Goal: Task Accomplishment & Management: Manage account settings

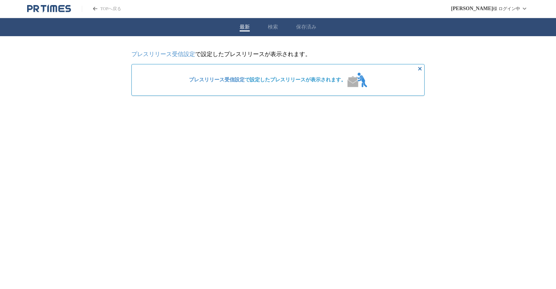
click at [285, 80] on span "プレスリリース受信設定 で設定したプレスリリースが表示されます。" at bounding box center [267, 80] width 157 height 7
click at [419, 68] on icon "非表示にする" at bounding box center [419, 68] width 9 height 9
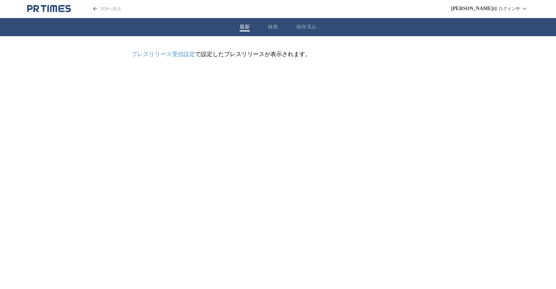
click at [271, 26] on button "検索" at bounding box center [273, 27] width 10 height 7
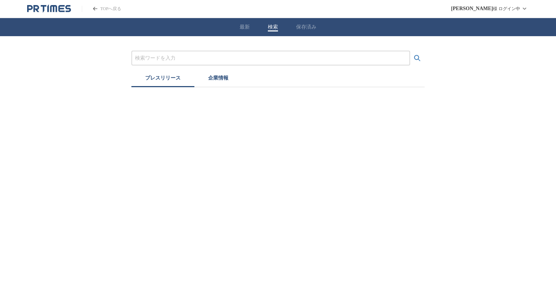
click at [315, 59] on input "プレスリリースおよび企業を検索する" at bounding box center [270, 58] width 271 height 8
click at [305, 87] on html "TOPへ戻る 山田 育代 様 ログイン中 最新 検索 保存済み プレスリリース 企業情報" at bounding box center [278, 43] width 556 height 87
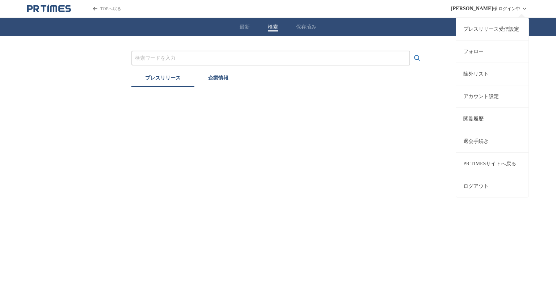
click at [495, 30] on link "プレスリリース受信設定" at bounding box center [492, 29] width 72 height 22
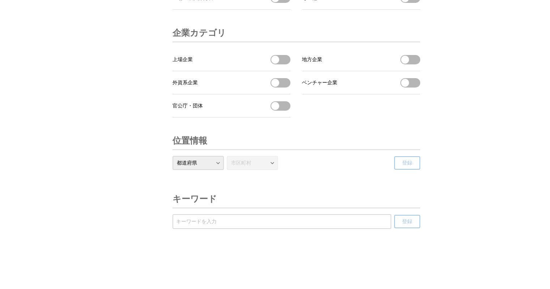
scroll to position [2441, 0]
click at [219, 163] on select "都道府県 北海道 青森県 岩手県 宮城県 秋田県 山形県 福島県 茨城県 栃木県 群馬県 埼玉県 千葉県 東京都 神奈川県 新潟県 富山県 石川県 福井県 山…" at bounding box center [198, 163] width 51 height 14
select select "40"
click at [173, 156] on select "都道府県 北海道 青森県 岩手県 宮城県 秋田県 山形県 福島県 茨城県 栃木県 群馬県 埼玉県 千葉県 東京都 神奈川県 新潟県 富山県 石川県 福井県 山…" at bounding box center [198, 163] width 51 height 14
click at [306, 224] on input "受信するキーワードを登録する" at bounding box center [282, 222] width 212 height 8
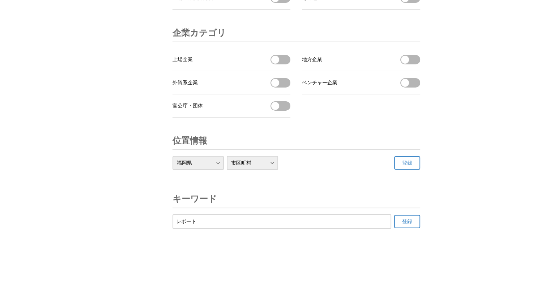
click at [289, 221] on input "レポート" at bounding box center [282, 222] width 212 height 8
type input "レ"
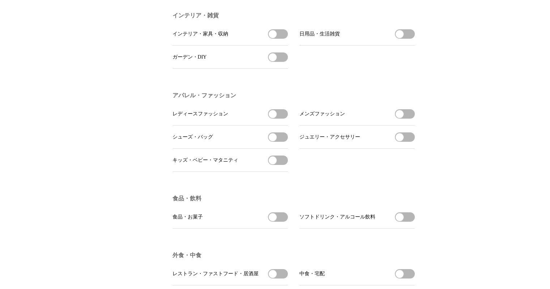
scroll to position [0, 0]
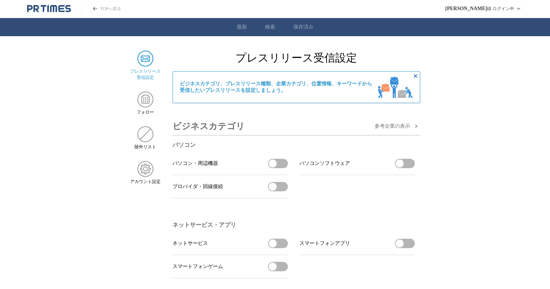
click at [146, 69] on span "プレスリリース 受信設定" at bounding box center [145, 74] width 30 height 12
click at [146, 103] on img at bounding box center [145, 100] width 16 height 16
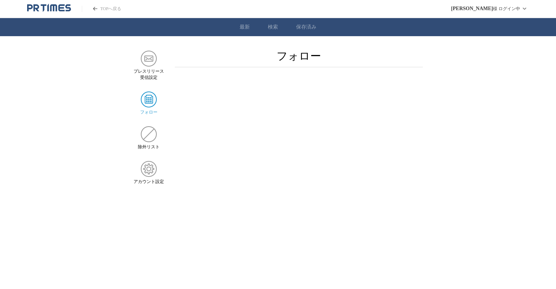
click at [149, 99] on img at bounding box center [149, 100] width 16 height 16
click at [145, 173] on img at bounding box center [149, 169] width 16 height 16
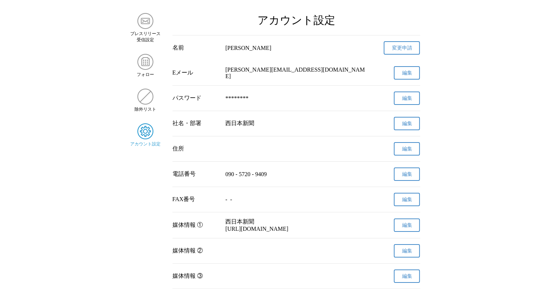
scroll to position [10, 0]
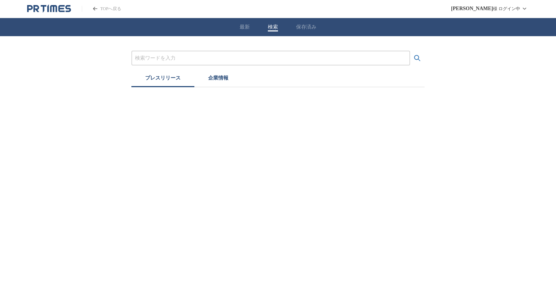
click at [213, 81] on button "企業情報" at bounding box center [218, 79] width 48 height 16
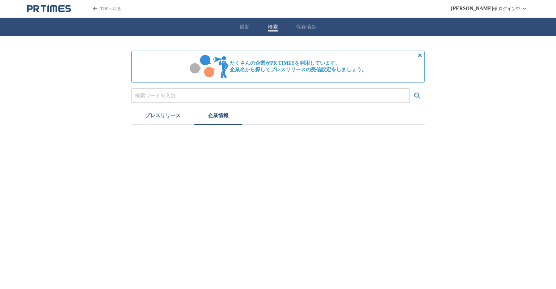
click at [35, 17] on header "TOPへ戻る [PERSON_NAME] ログイン中" at bounding box center [278, 9] width 556 height 18
click at [36, 12] on icon "PR TIMESのトップページはこちら" at bounding box center [49, 8] width 44 height 9
